Goal: Task Accomplishment & Management: Manage account settings

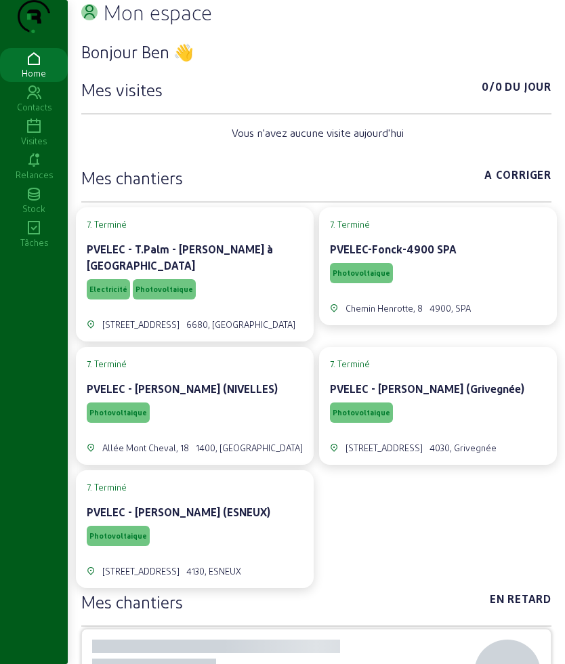
click at [30, 135] on icon at bounding box center [34, 127] width 68 height 16
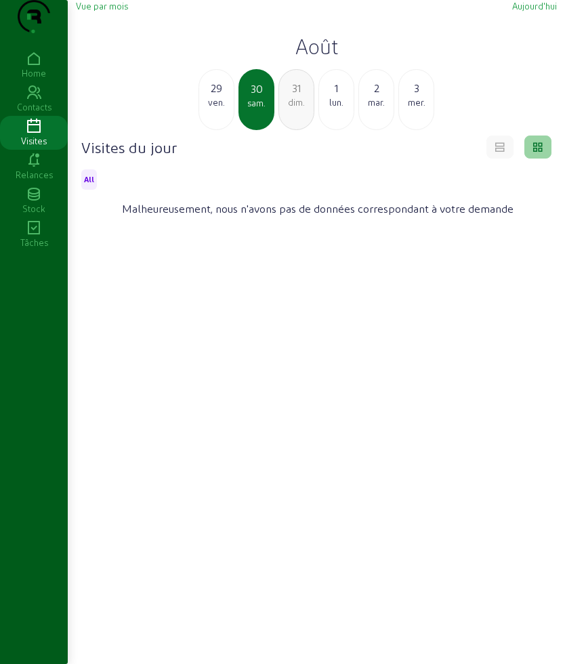
click at [329, 96] on div "1" at bounding box center [336, 88] width 35 height 16
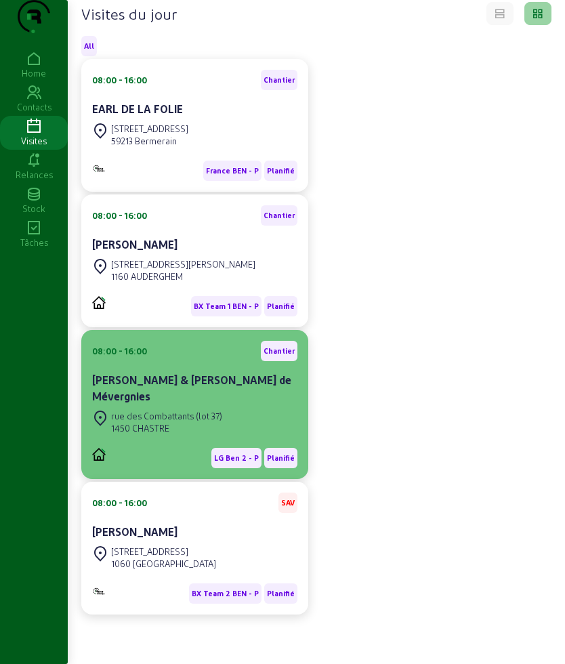
scroll to position [161, 0]
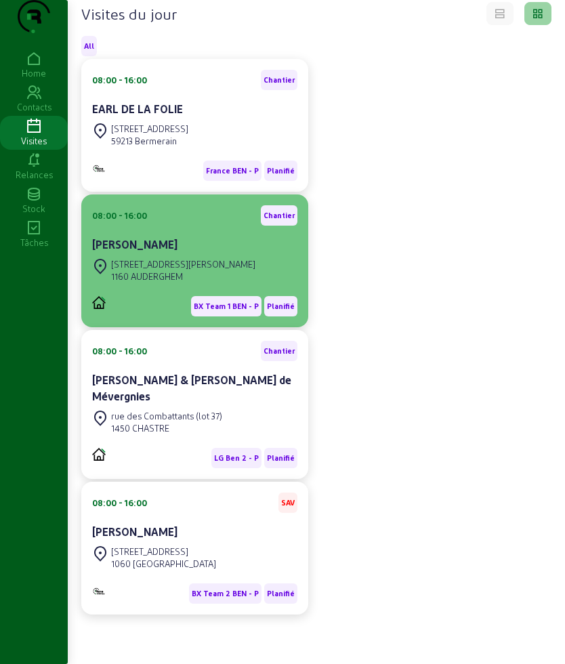
click at [154, 280] on div "1160 AUDERGHEM" at bounding box center [183, 276] width 144 height 12
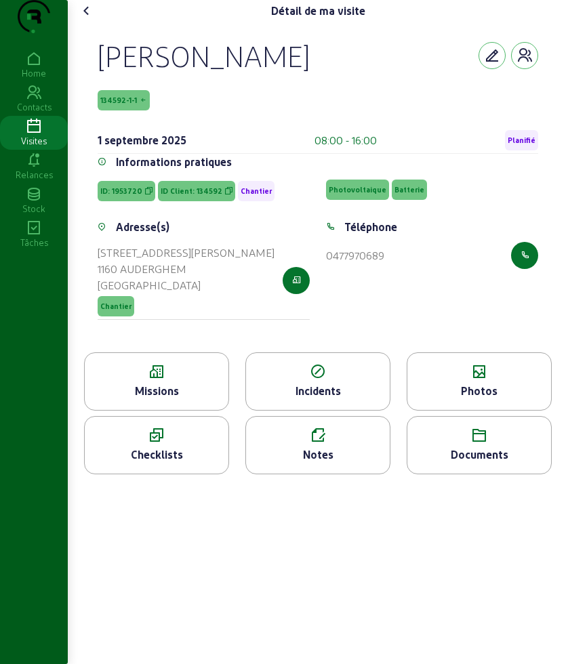
click at [171, 411] on div "Missions" at bounding box center [156, 381] width 145 height 58
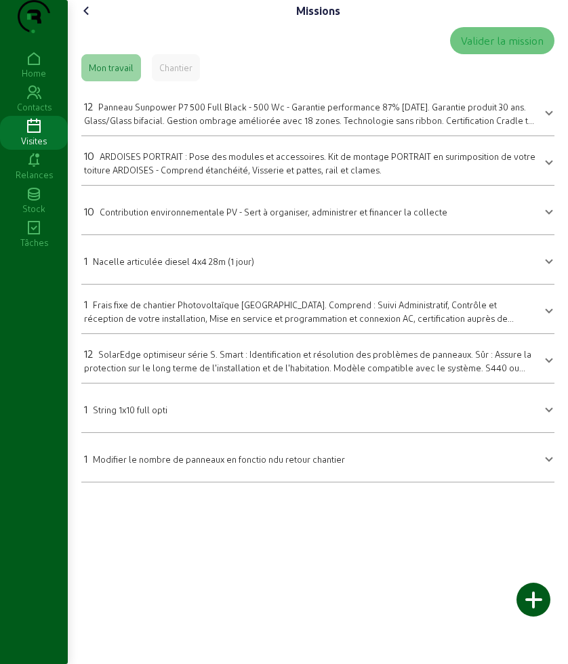
click at [85, 19] on icon at bounding box center [87, 11] width 16 height 16
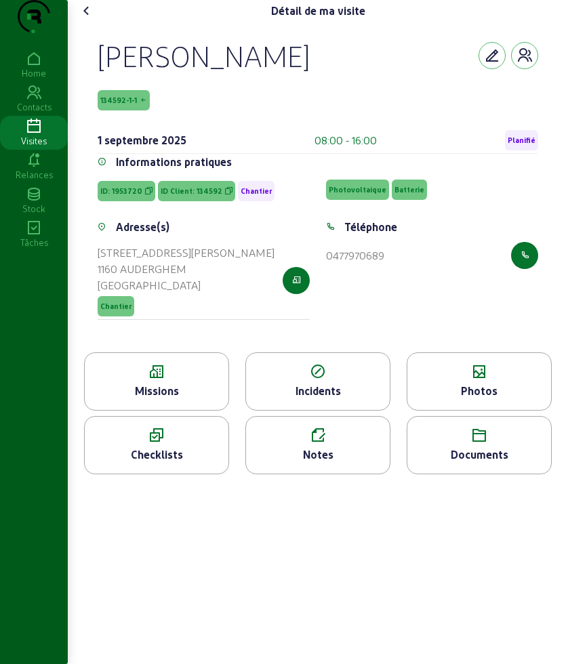
click at [493, 387] on div "Photos" at bounding box center [479, 381] width 145 height 58
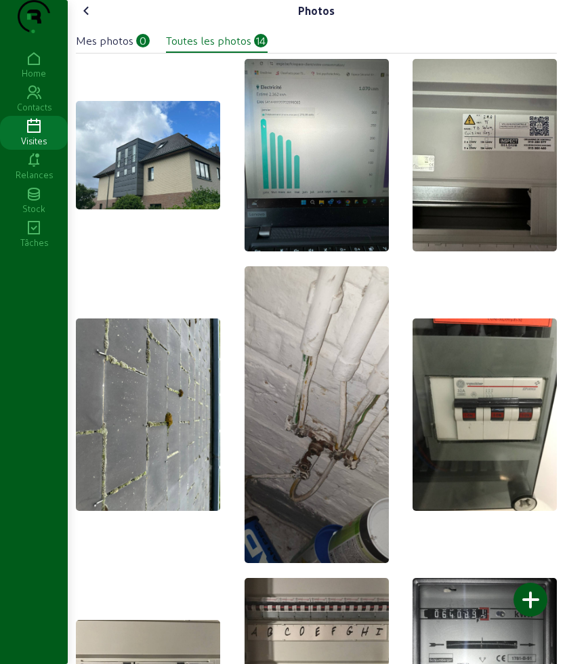
click at [512, 310] on div at bounding box center [316, 582] width 481 height 1046
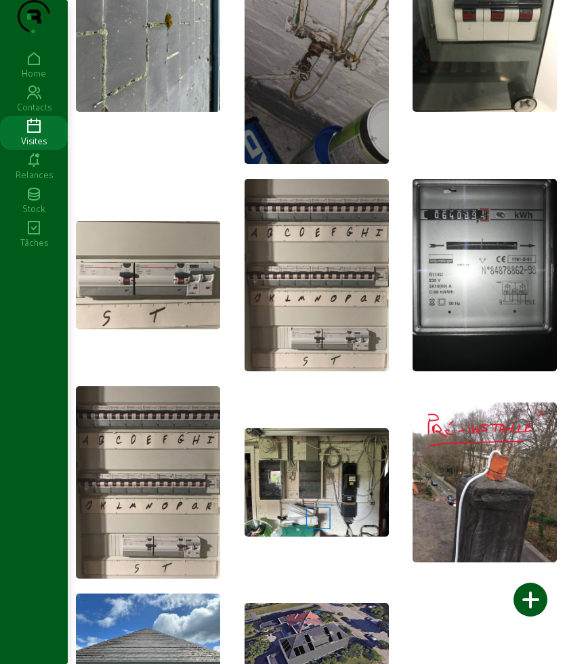
scroll to position [462, 0]
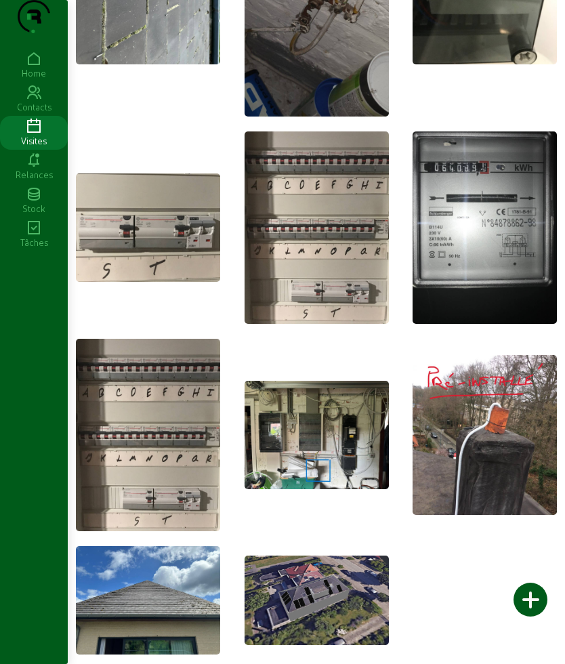
click at [296, 614] on img at bounding box center [317, 600] width 144 height 89
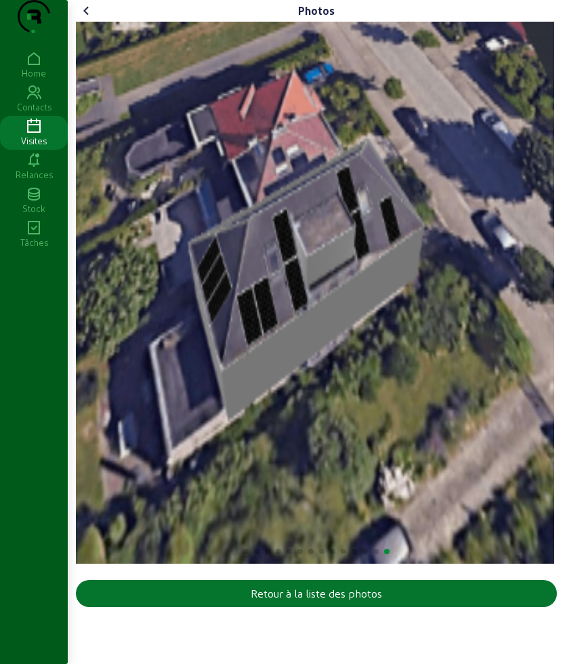
scroll to position [0, 0]
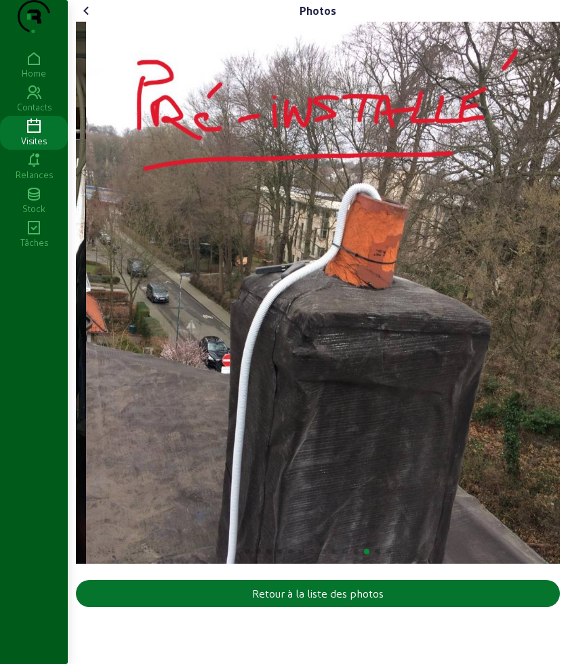
click at [421, 354] on img "12 / 14" at bounding box center [325, 293] width 478 height 542
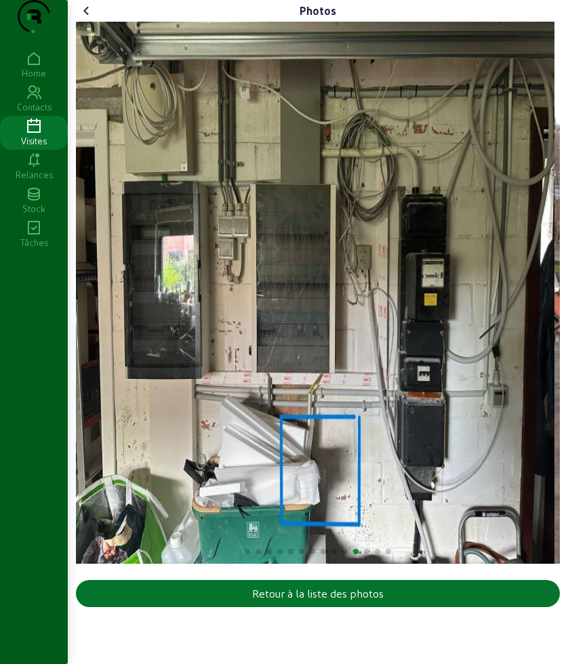
click at [564, 341] on div "Photos Retour à la liste des photos" at bounding box center [318, 306] width 500 height 612
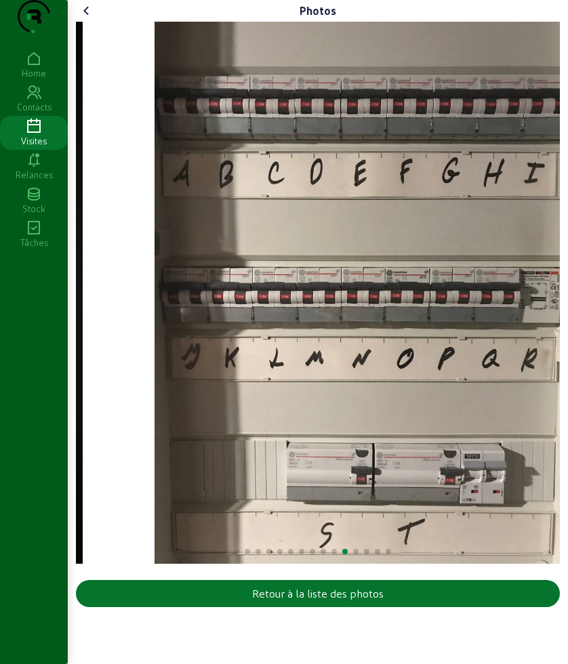
click at [564, 319] on div "Photos Retour à la liste des photos" at bounding box center [318, 306] width 500 height 612
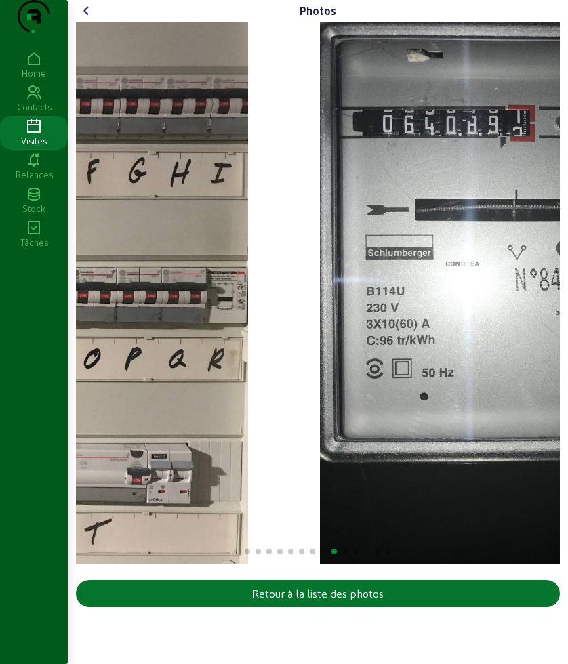
click at [564, 316] on div "Photos Retour à la liste des photos" at bounding box center [318, 306] width 500 height 612
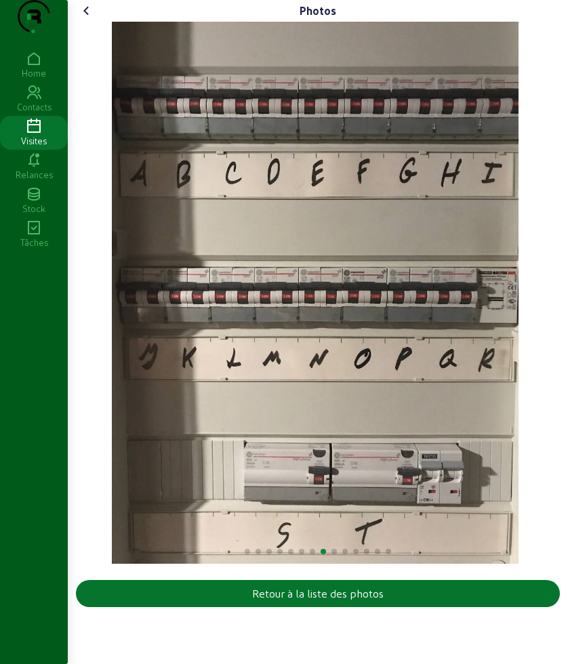
click at [564, 313] on div "Photos Retour à la liste des photos" at bounding box center [318, 306] width 500 height 612
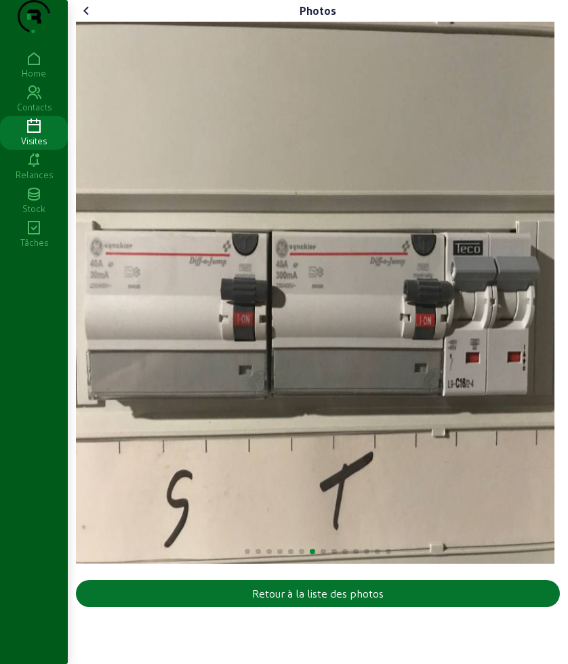
click at [564, 329] on div "Photos Retour à la liste des photos" at bounding box center [318, 306] width 500 height 612
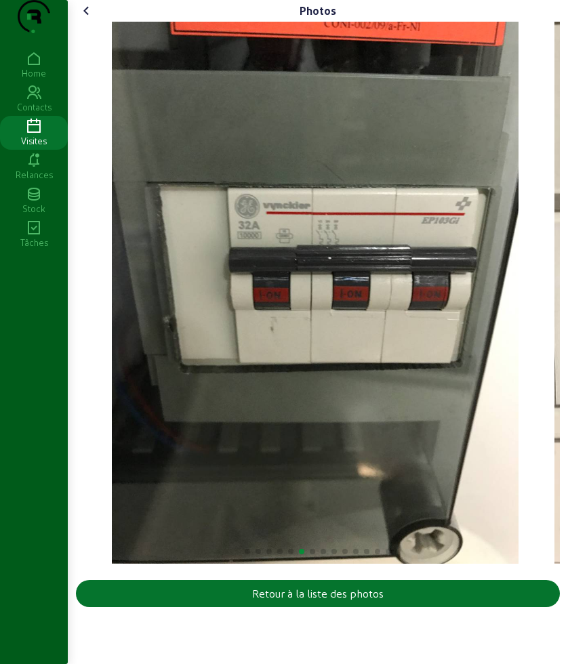
click at [564, 325] on div "Photos Retour à la liste des photos" at bounding box center [318, 306] width 500 height 612
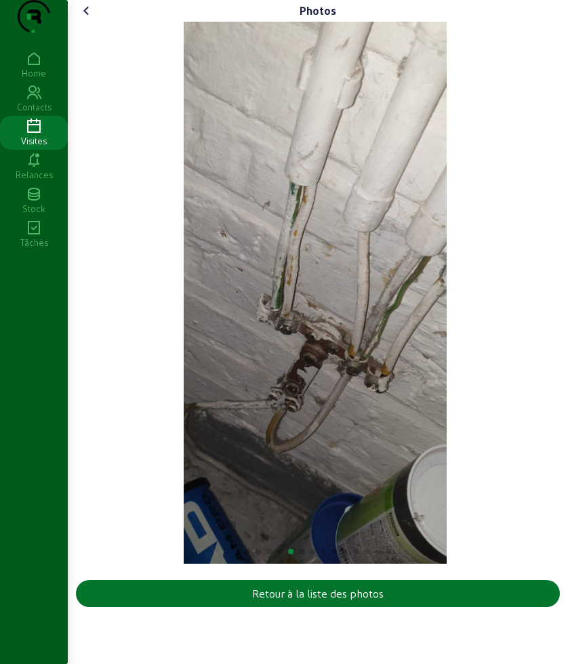
click at [447, 282] on img "5 / 14" at bounding box center [316, 293] width 264 height 542
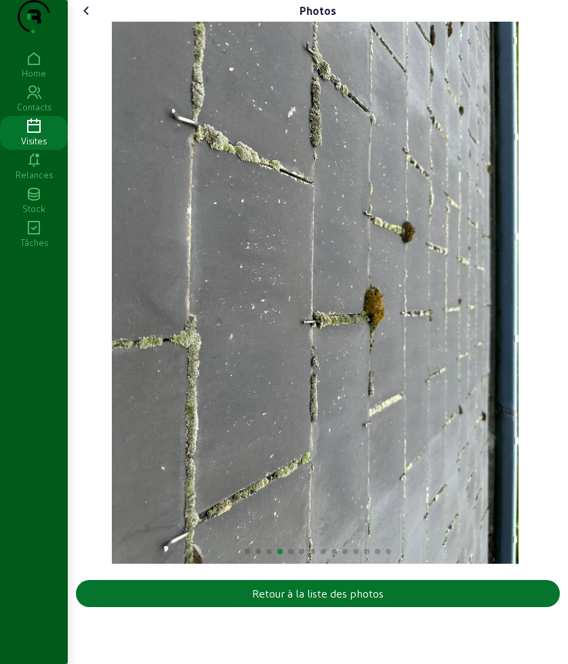
click at [564, 283] on div "Photos Retour à la liste des photos" at bounding box center [318, 306] width 500 height 612
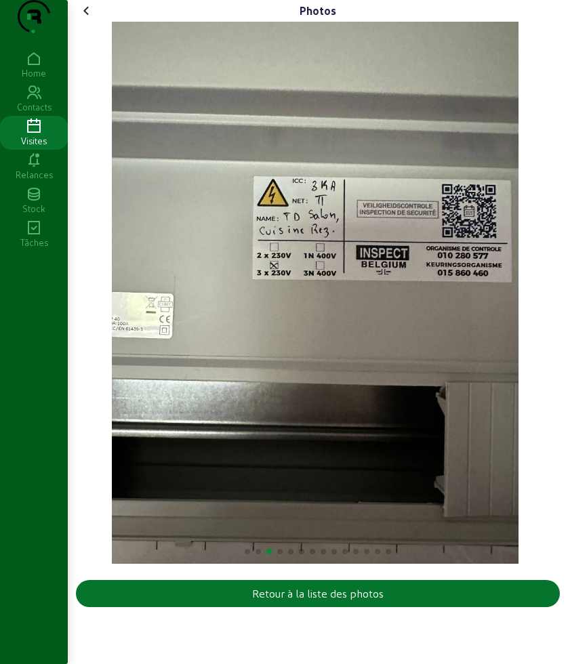
click at [564, 265] on div "Photos Retour à la liste des photos" at bounding box center [318, 306] width 500 height 612
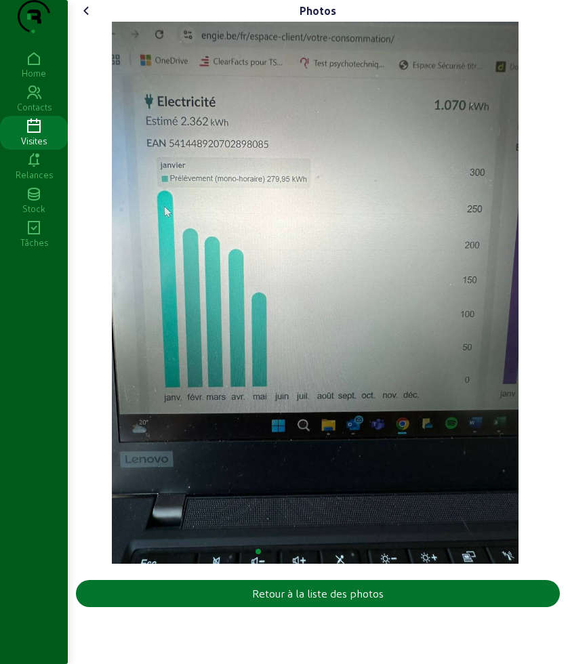
click at [518, 228] on img "2 / 14" at bounding box center [315, 293] width 407 height 542
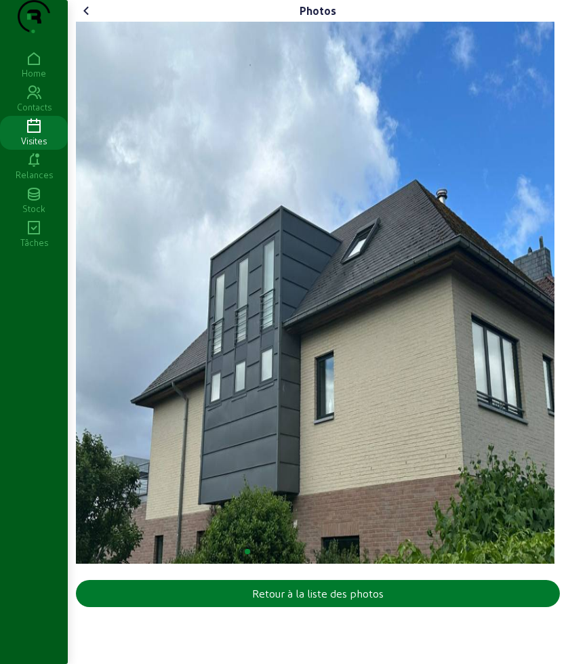
click at [331, 602] on div "Retour à la liste des photos" at bounding box center [317, 593] width 131 height 16
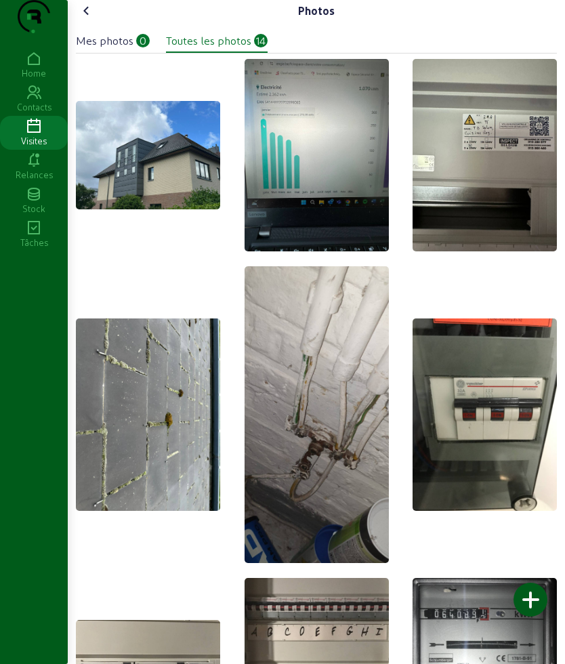
click at [90, 19] on icon at bounding box center [87, 11] width 16 height 16
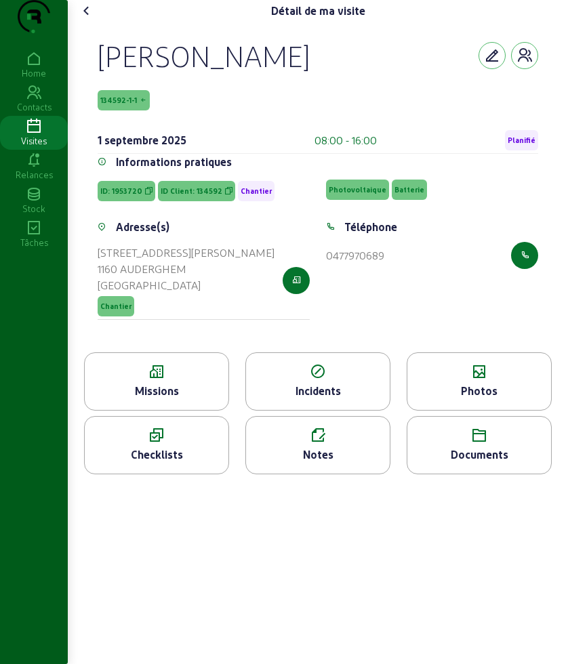
click at [310, 313] on div "Adresse(s) [STREET_ADDRESS][PERSON_NAME]" at bounding box center [203, 277] width 228 height 117
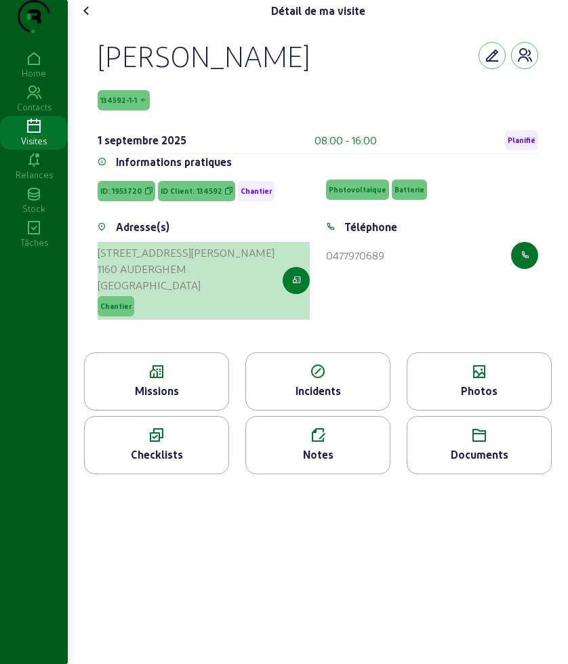
click at [304, 294] on button "button" at bounding box center [296, 280] width 27 height 27
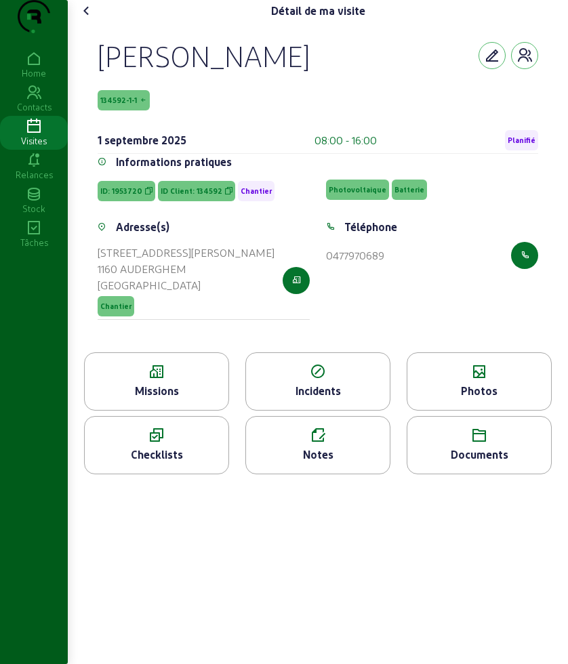
click at [496, 380] on icon at bounding box center [479, 372] width 144 height 16
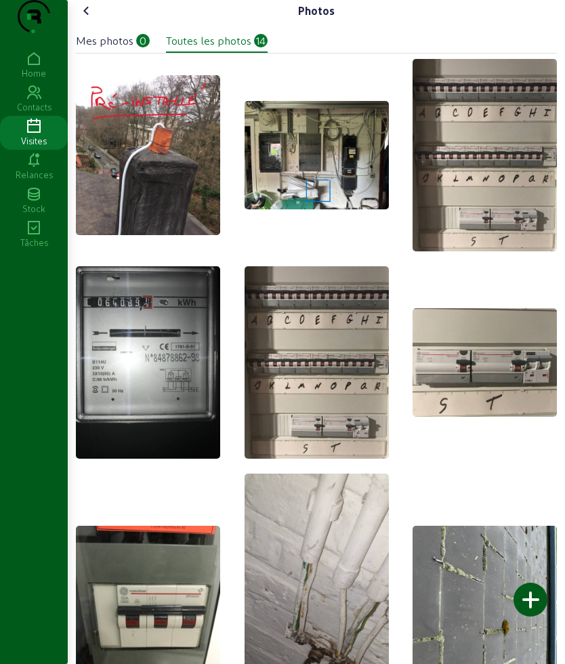
click at [84, 19] on icon at bounding box center [87, 11] width 16 height 16
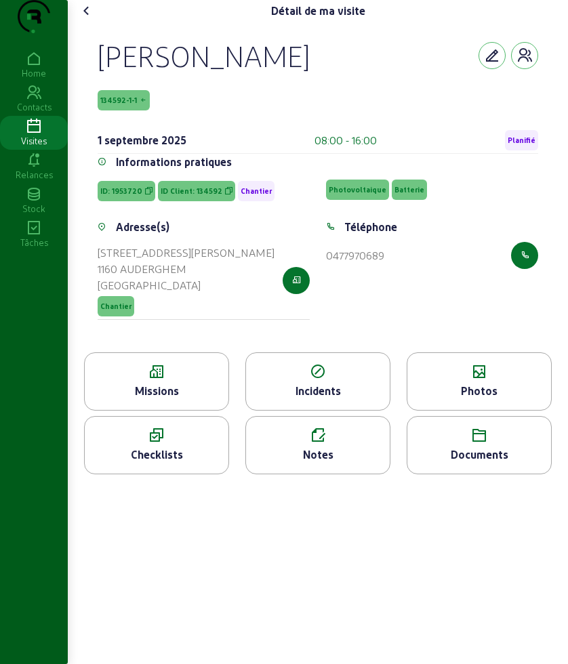
click at [181, 399] on div "Missions" at bounding box center [157, 391] width 144 height 16
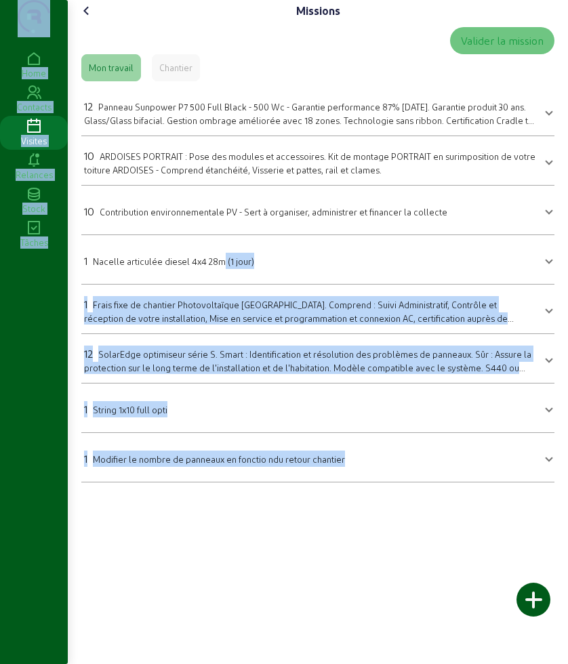
drag, startPoint x: 66, startPoint y: 278, endPoint x: 219, endPoint y: 299, distance: 154.5
click at [219, 299] on div "Missions Valider la mission Mon travail Chantier 12 Panneau Sunpower P7 500 Ful…" at bounding box center [284, 332] width 568 height 664
click at [219, 278] on mat-expansion-panel-header "1 Nacelle articulée diesel 4x4 28m (1 jour)" at bounding box center [317, 260] width 473 height 38
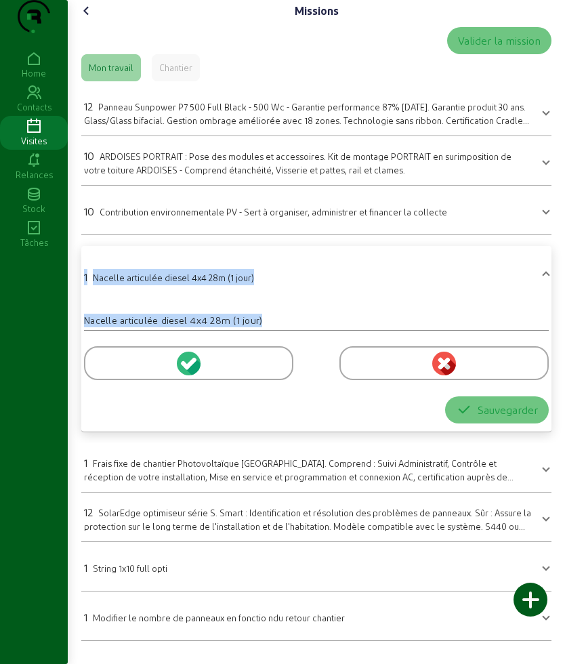
drag, startPoint x: 89, startPoint y: 300, endPoint x: 268, endPoint y: 333, distance: 181.9
click at [268, 333] on mat-expansion-panel "1 Nacelle articulée diesel 4x4 28m (1 jour) Nacelle articulée diesel 4x4 28m (1…" at bounding box center [316, 339] width 470 height 186
click at [91, 19] on icon at bounding box center [87, 11] width 16 height 16
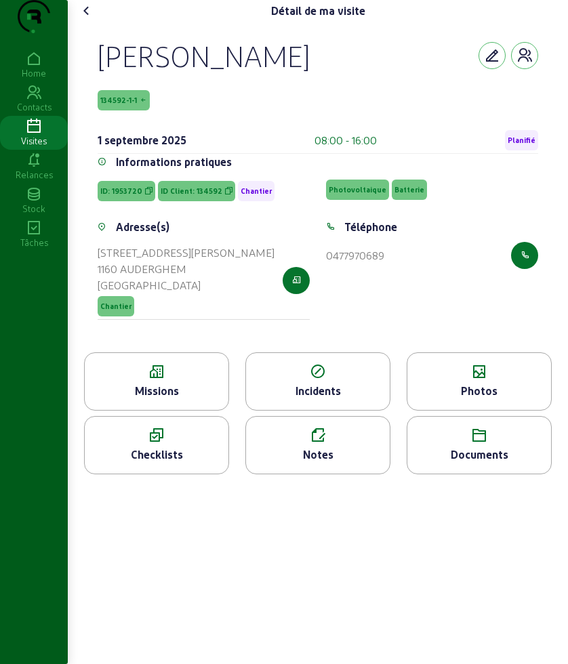
click at [91, 19] on icon at bounding box center [87, 11] width 16 height 16
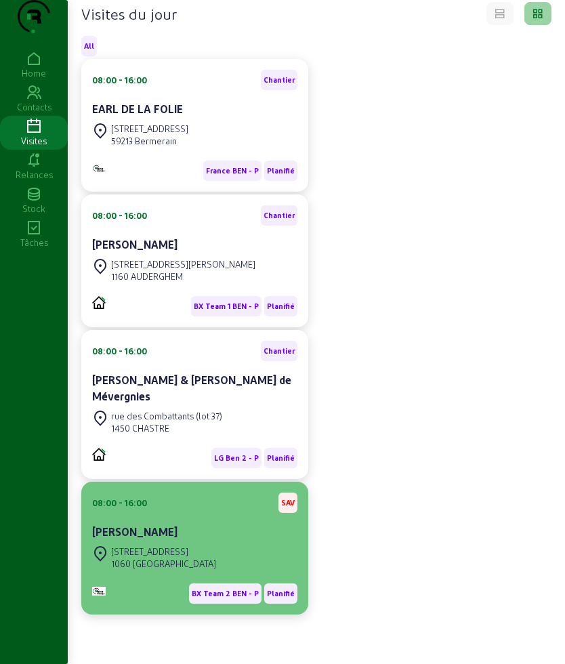
scroll to position [161, 0]
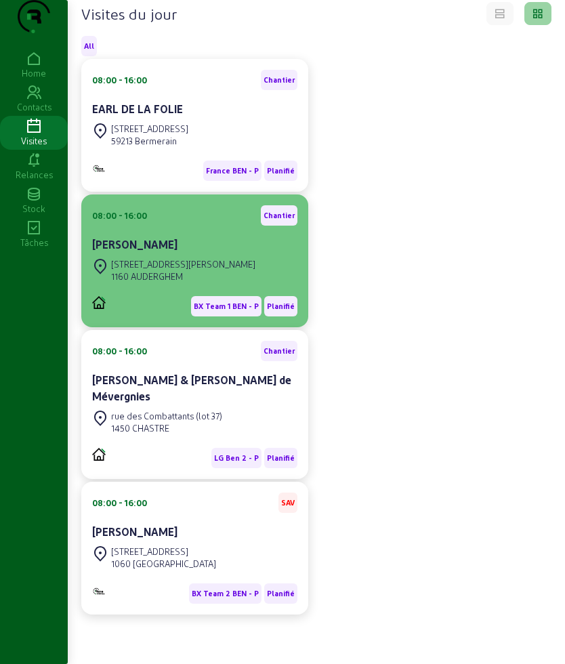
click at [190, 278] on div "1160 AUDERGHEM" at bounding box center [183, 276] width 144 height 12
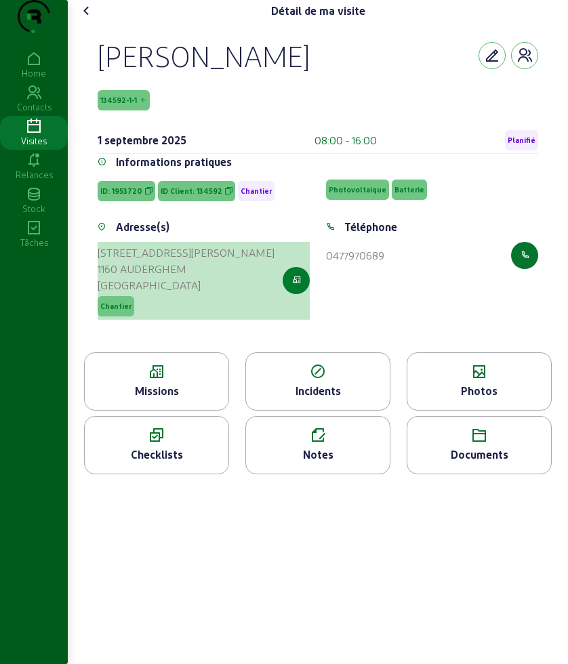
click at [299, 287] on icon "button" at bounding box center [296, 280] width 9 height 12
